Goal: Navigation & Orientation: Find specific page/section

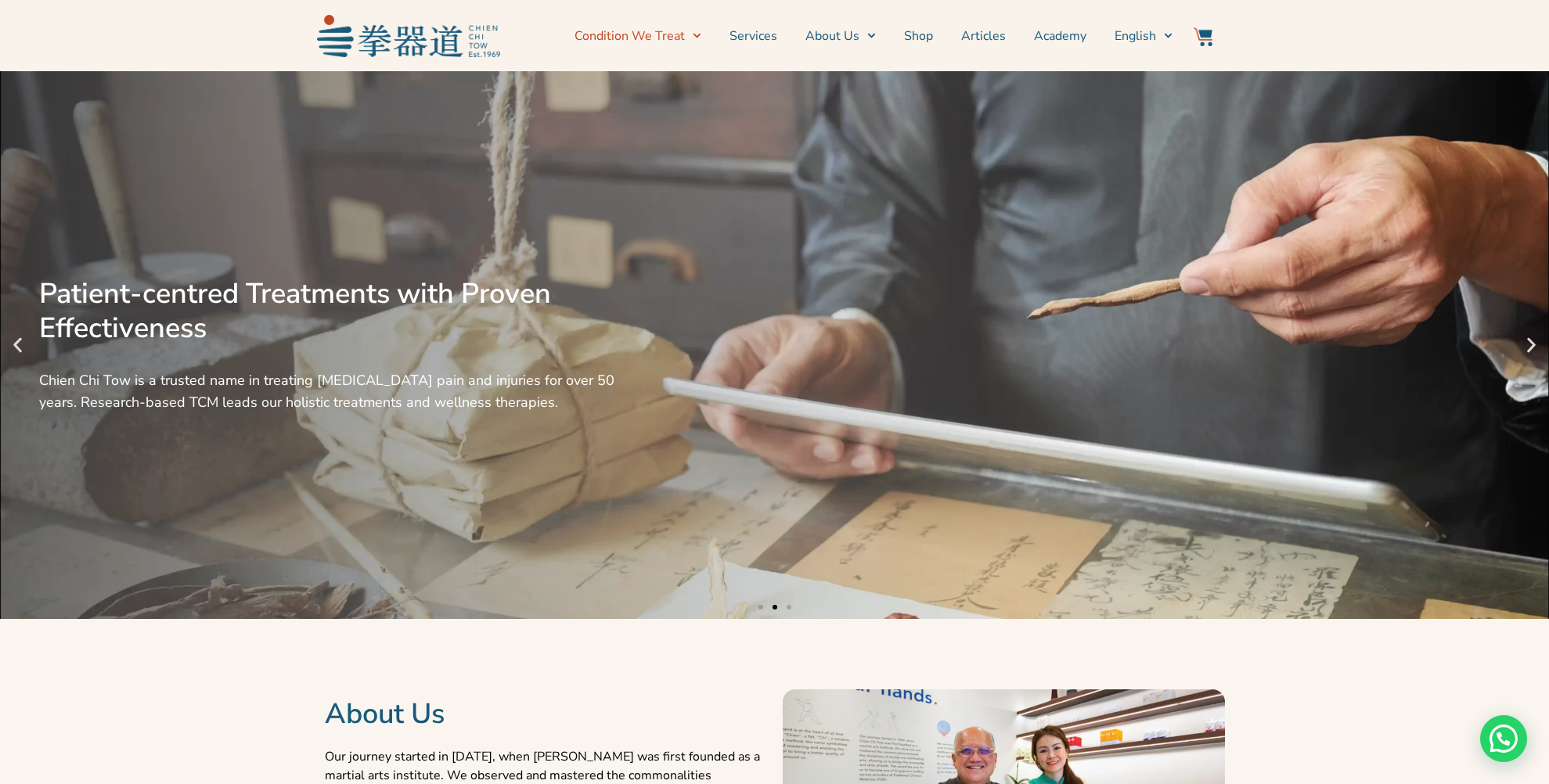
click at [701, 36] on icon "Menu" at bounding box center [696, 36] width 8 height 8
click at [771, 36] on link "Services" at bounding box center [753, 36] width 48 height 39
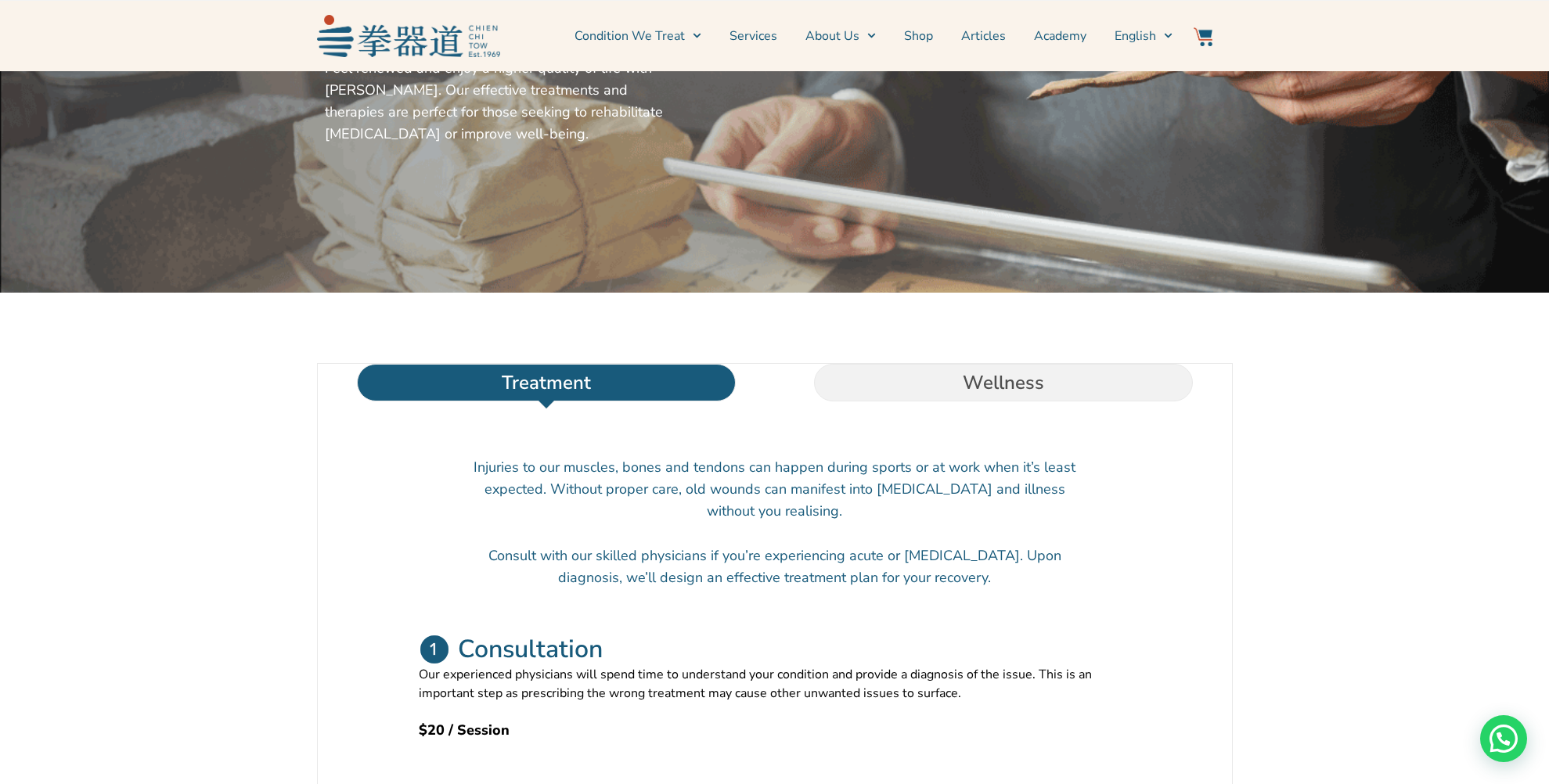
scroll to position [235, 0]
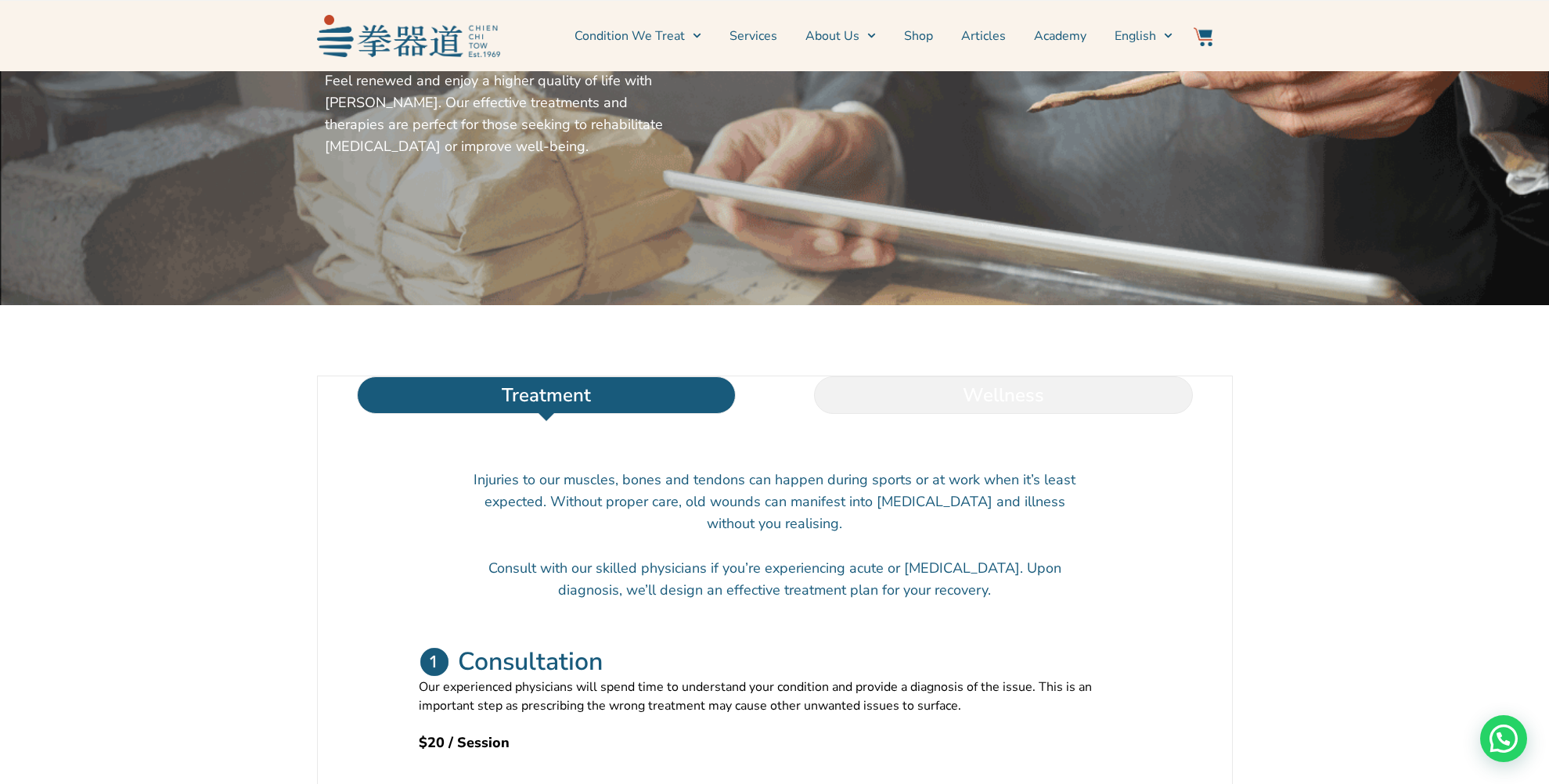
click at [907, 414] on li "Wellness" at bounding box center [1003, 395] width 457 height 37
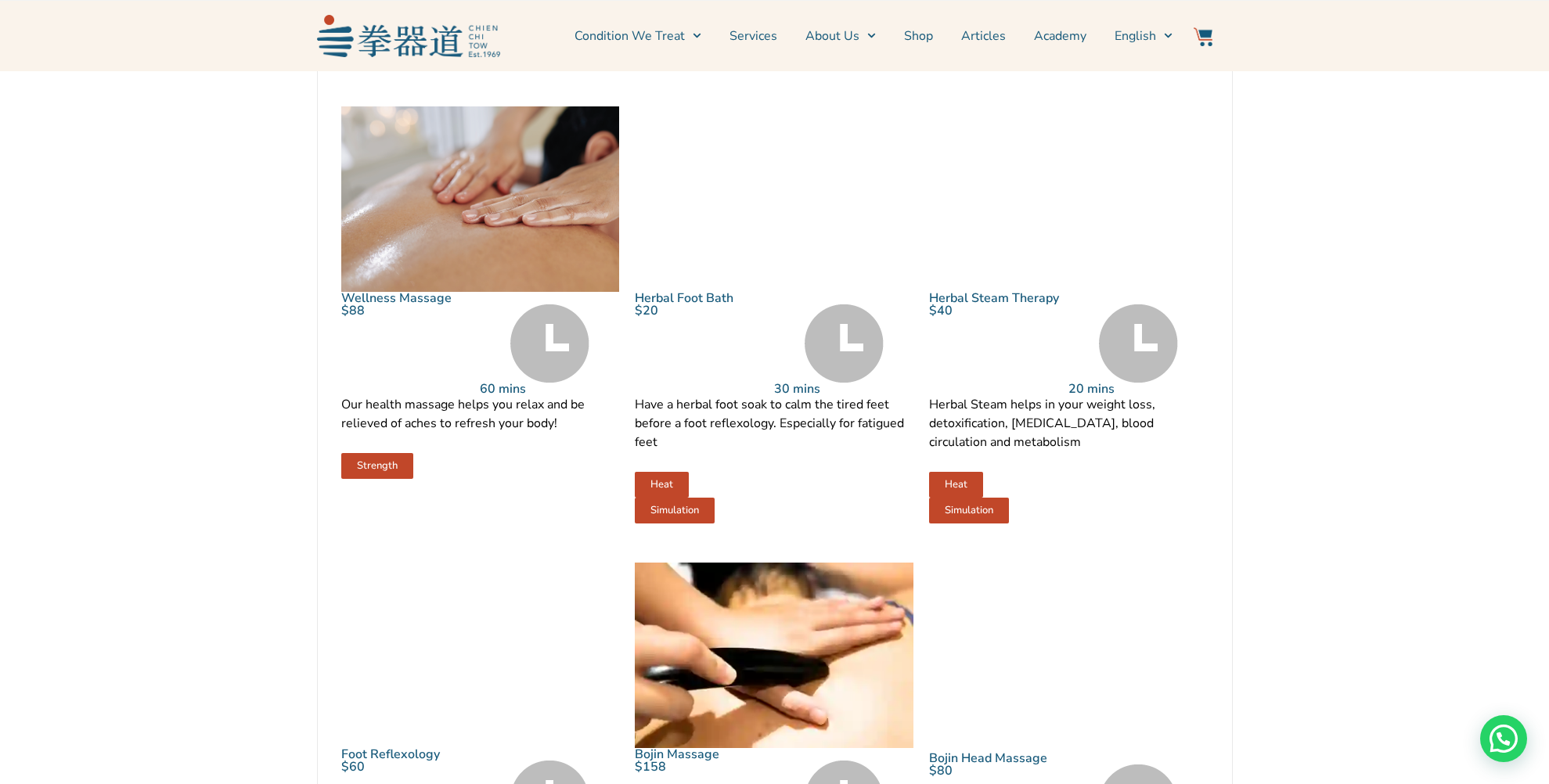
scroll to position [705, 0]
